Goal: Task Accomplishment & Management: Manage account settings

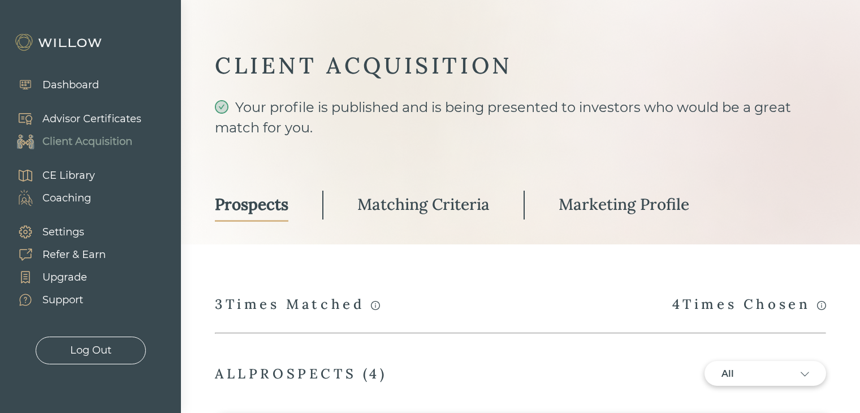
select select "3"
select select "10"
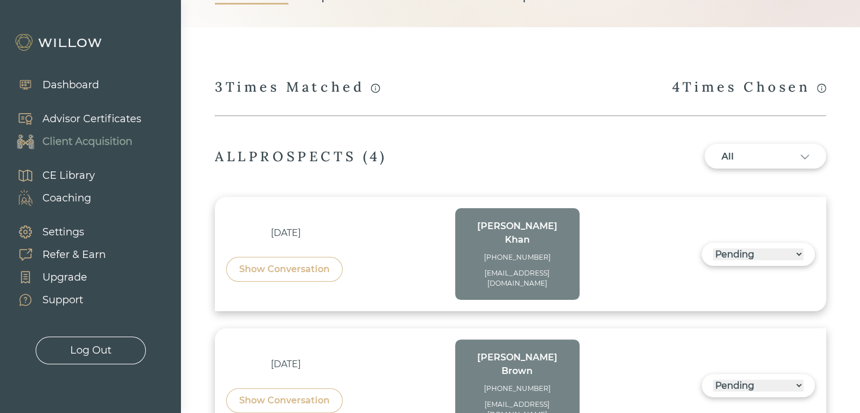
click at [278, 262] on div "Show Conversation" at bounding box center [284, 269] width 90 height 14
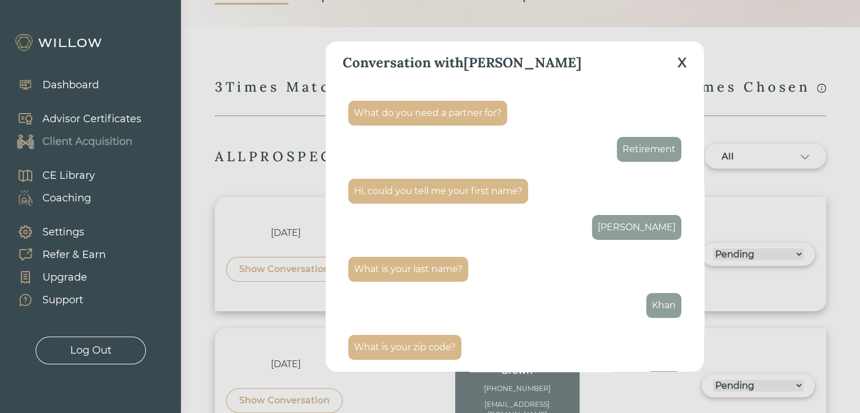
click at [682, 68] on div "X" at bounding box center [682, 63] width 10 height 20
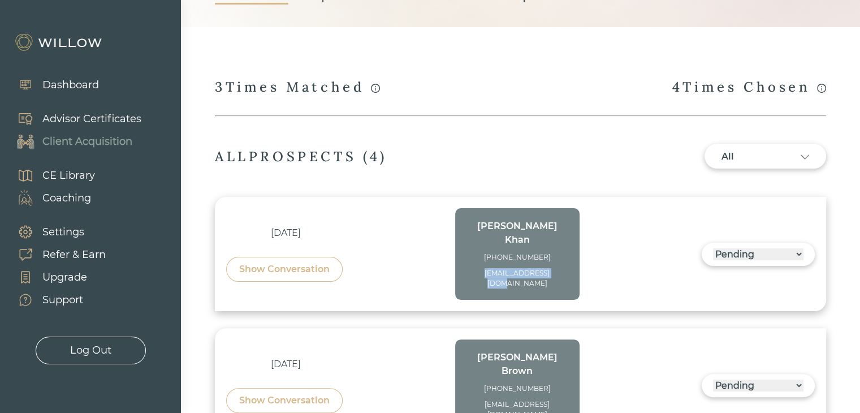
drag, startPoint x: 567, startPoint y: 261, endPoint x: 475, endPoint y: 263, distance: 92.7
click at [475, 263] on div "[PERSON_NAME] [PHONE_NUMBER] [EMAIL_ADDRESS][DOMAIN_NAME]" at bounding box center [517, 254] width 124 height 92
copy div "[EMAIL_ADDRESS][DOMAIN_NAME]"
click at [314, 262] on div "Show Conversation" at bounding box center [284, 269] width 90 height 14
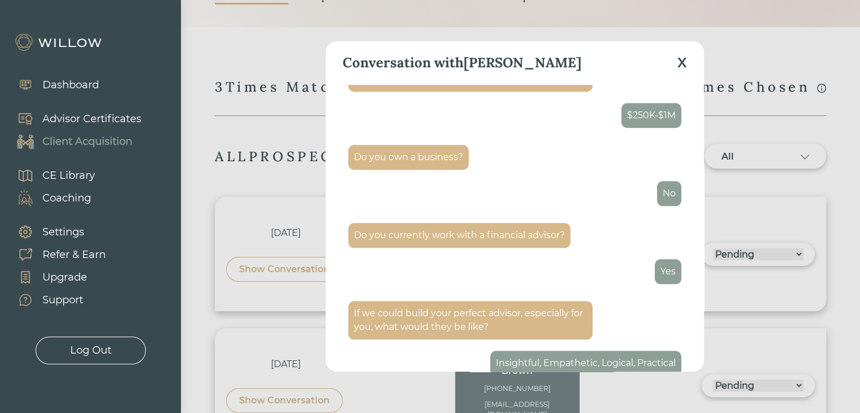
scroll to position [1187, 0]
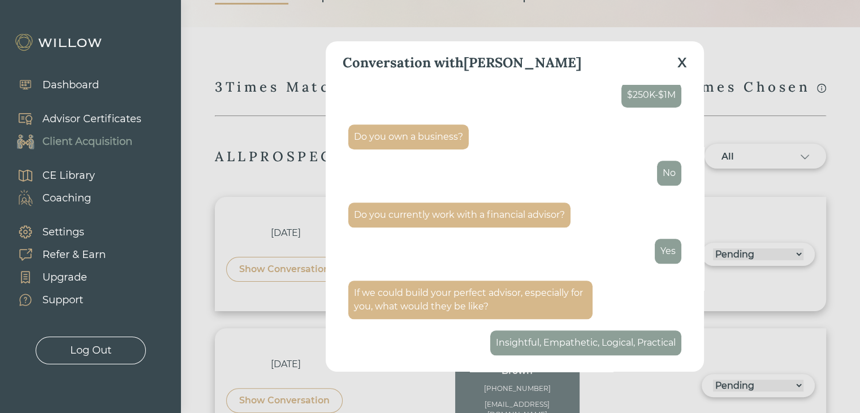
click at [681, 60] on div "X" at bounding box center [682, 63] width 10 height 20
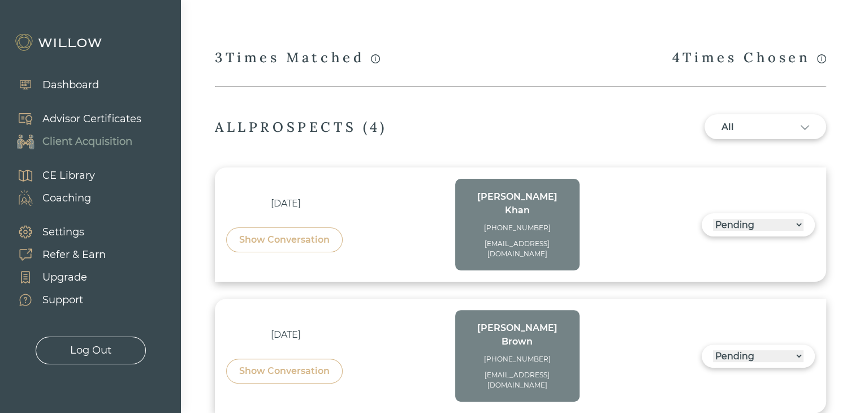
scroll to position [274, 0]
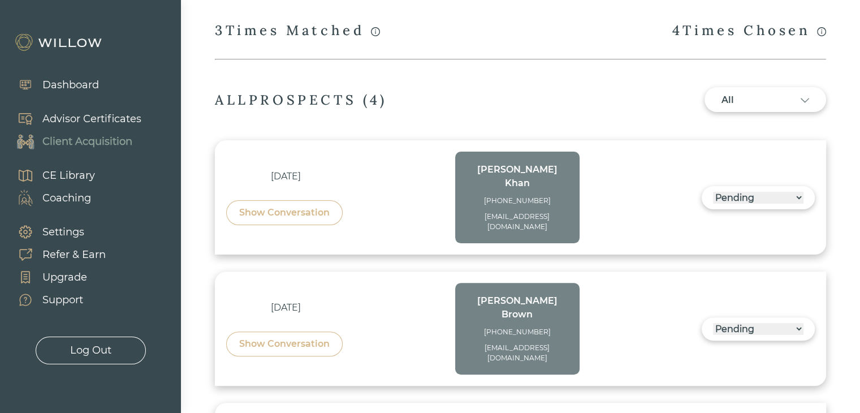
click at [727, 192] on select "------ Not ready to move forward No response received Pending Matched Not a Fit" at bounding box center [758, 198] width 90 height 12
click at [651, 171] on div "[DATE] Show Conversation [PERSON_NAME] [PHONE_NUMBER] [EMAIL_ADDRESS][DOMAIN_NA…" at bounding box center [520, 197] width 588 height 92
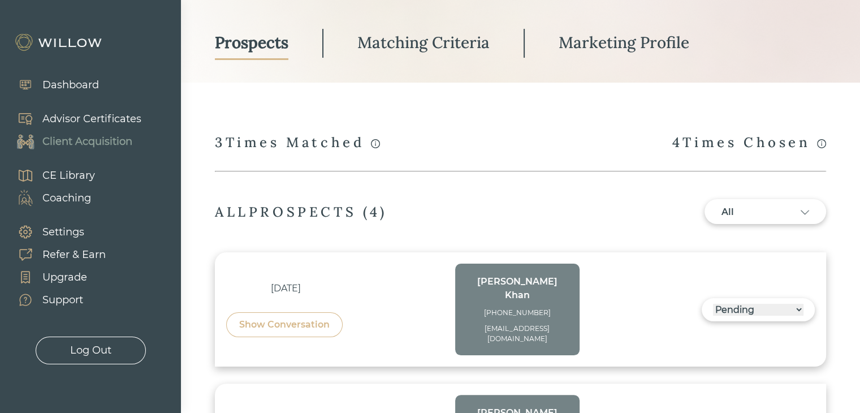
scroll to position [142, 0]
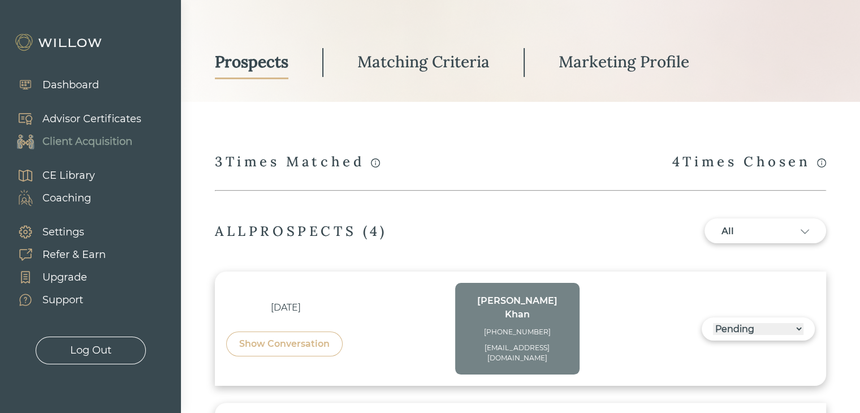
click at [453, 61] on div "Matching Criteria" at bounding box center [423, 61] width 132 height 20
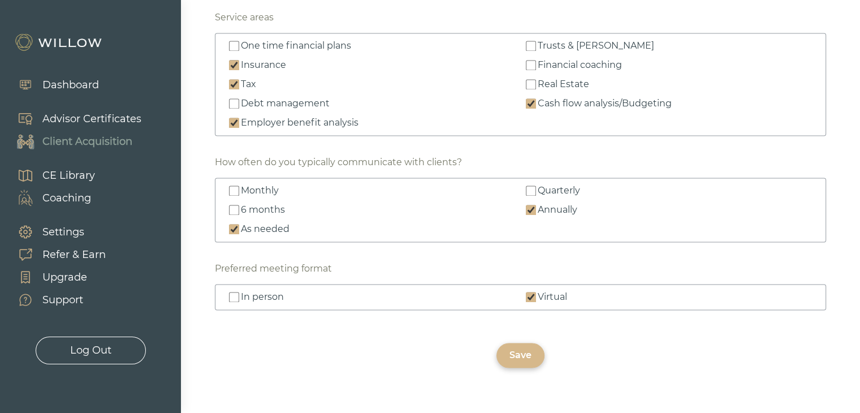
scroll to position [1778, 0]
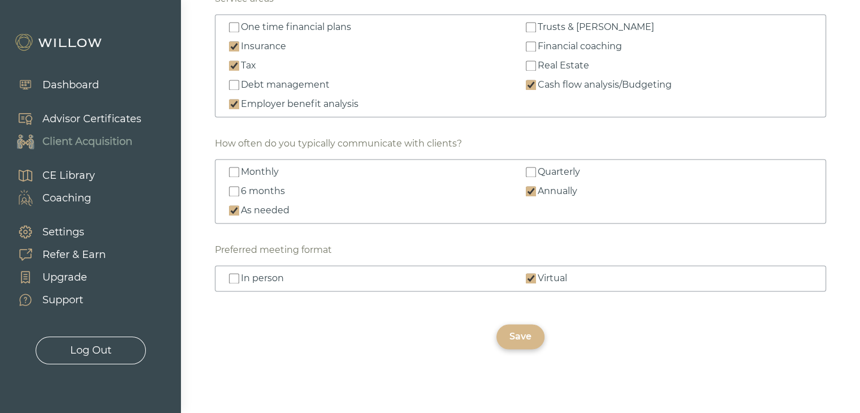
click at [235, 274] on input "In person" at bounding box center [234, 278] width 10 height 10
checkbox input "true"
click at [525, 336] on div "Save" at bounding box center [520, 337] width 22 height 14
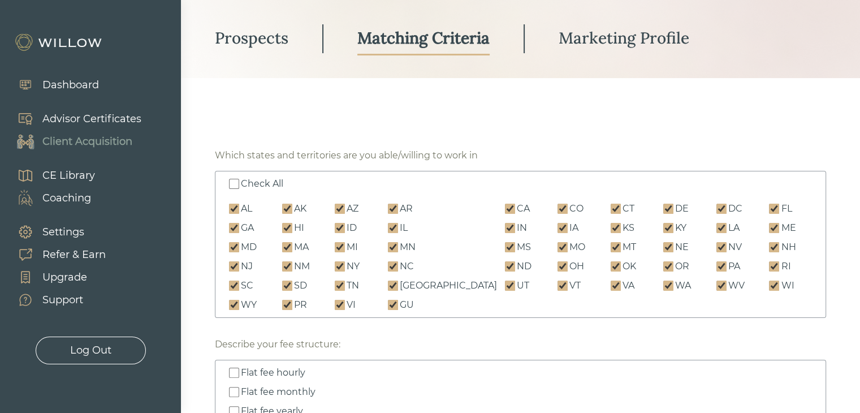
scroll to position [0, 0]
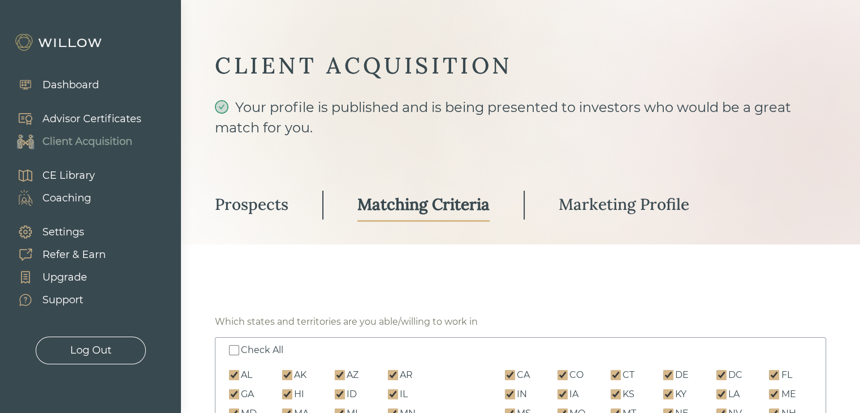
click at [629, 206] on div "Marketing Profile" at bounding box center [623, 204] width 131 height 20
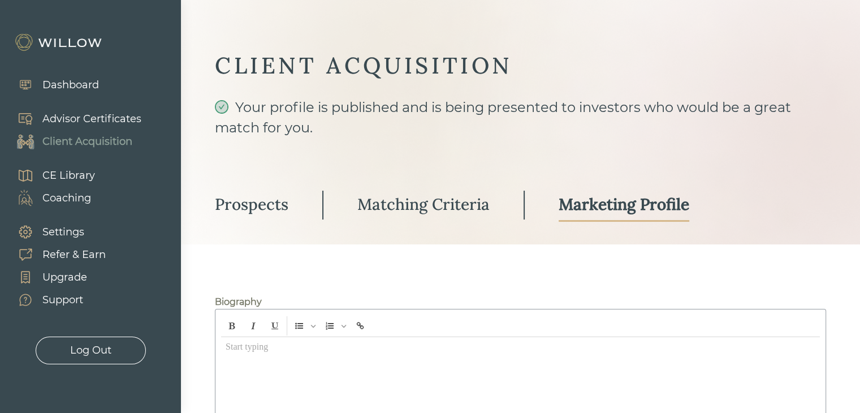
type input "[PERSON_NAME] Wealth Services"
type input "[STREET_ADDRESS]"
type input "6572927"
type input "80164584"
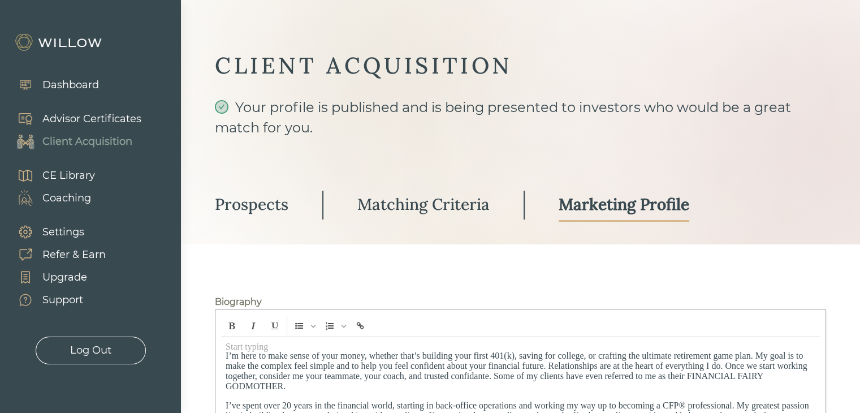
click at [240, 207] on div "Prospects" at bounding box center [251, 204] width 73 height 20
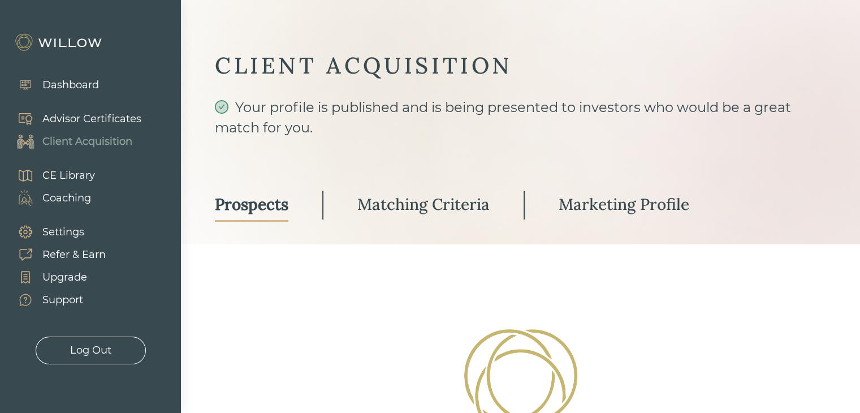
select select "3"
select select "10"
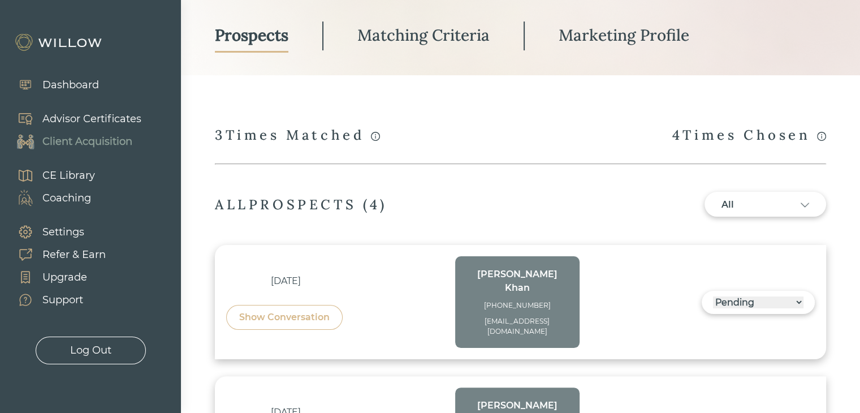
scroll to position [170, 0]
